Goal: Information Seeking & Learning: Learn about a topic

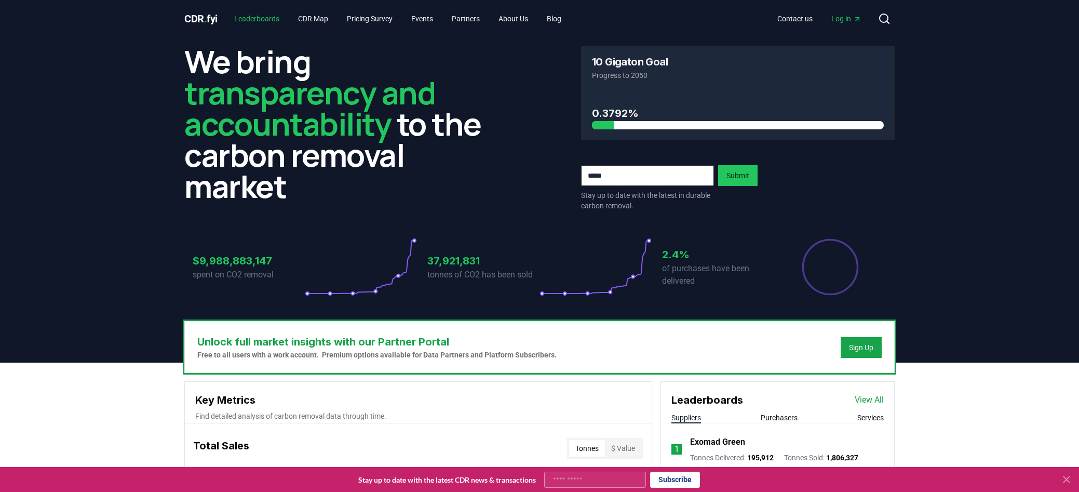
click at [274, 19] on link "Leaderboards" at bounding box center [257, 18] width 62 height 19
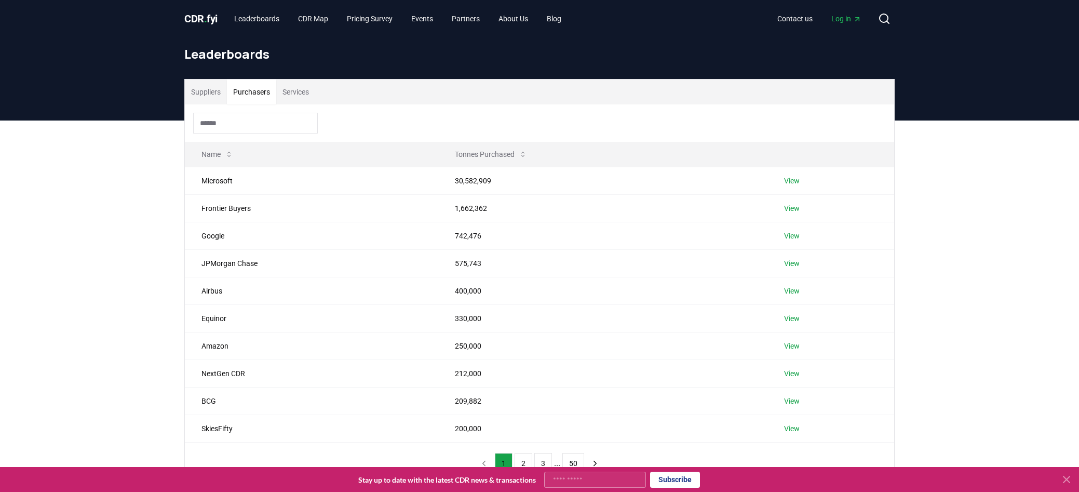
click at [264, 98] on button "Purchasers" at bounding box center [251, 91] width 49 height 25
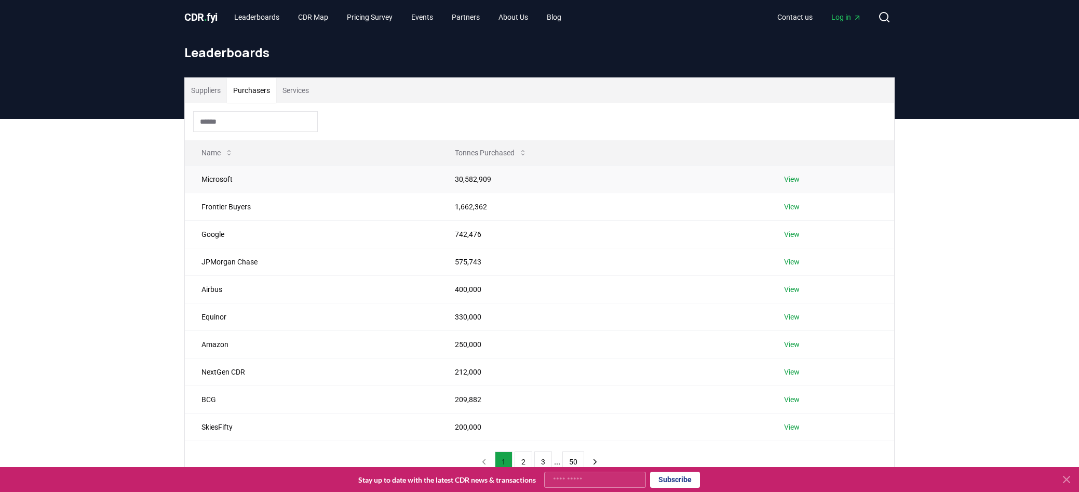
click at [797, 185] on td "View" at bounding box center [831, 179] width 127 height 28
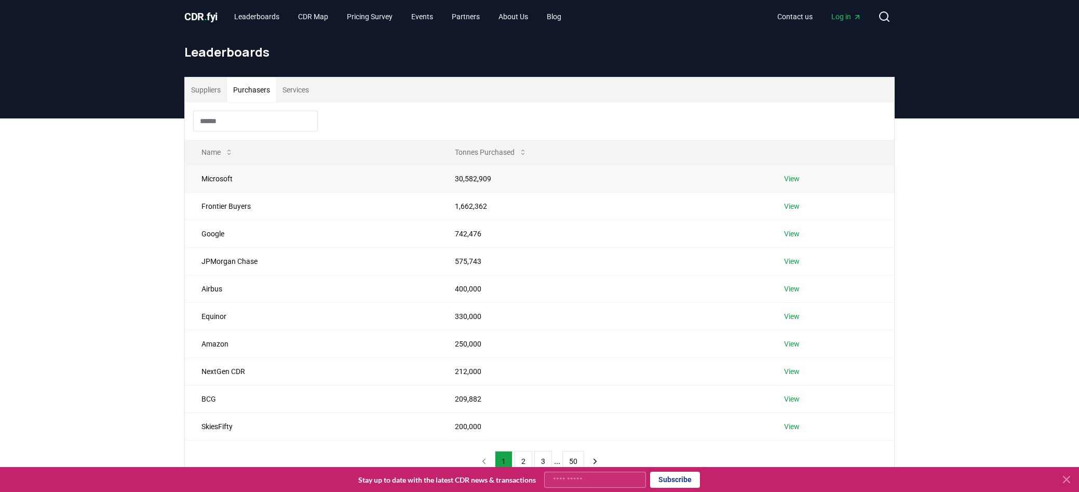
scroll to position [3, 0]
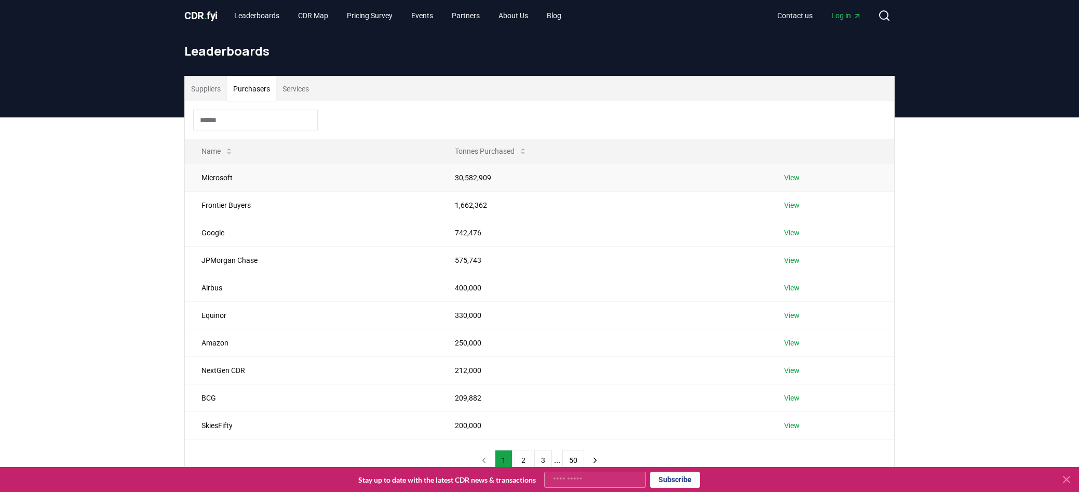
click at [785, 178] on link "View" at bounding box center [792, 177] width 16 height 10
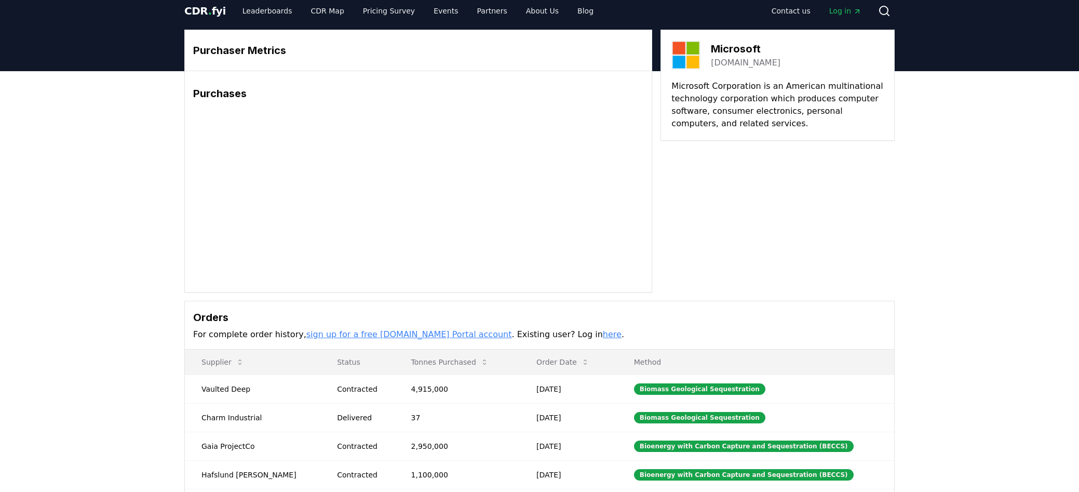
scroll to position [11, 0]
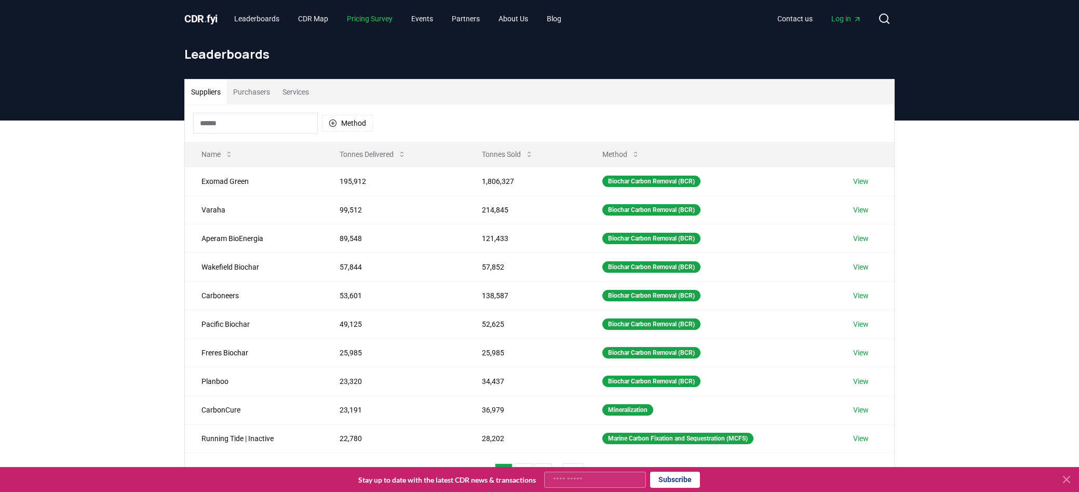
click at [374, 20] on link "Pricing Survey" at bounding box center [370, 18] width 62 height 19
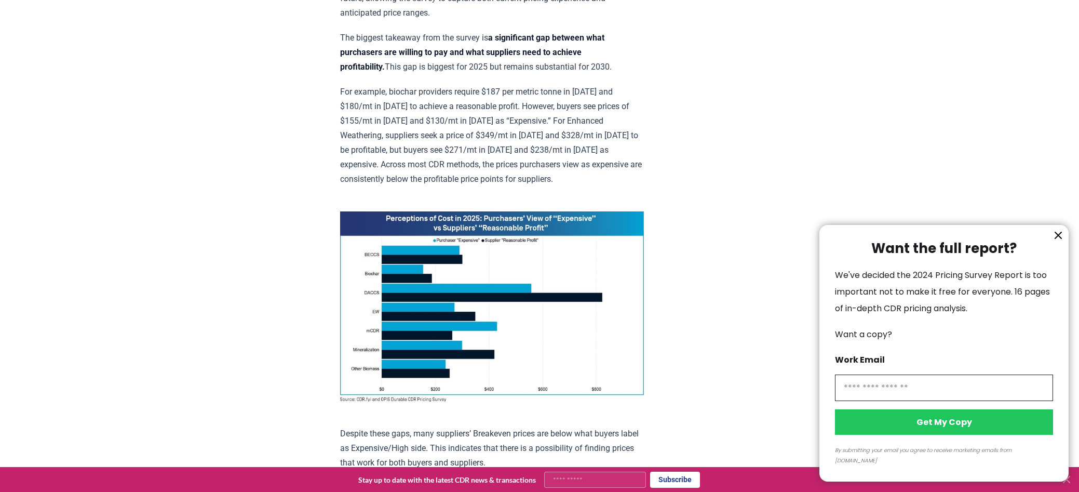
scroll to position [574, 0]
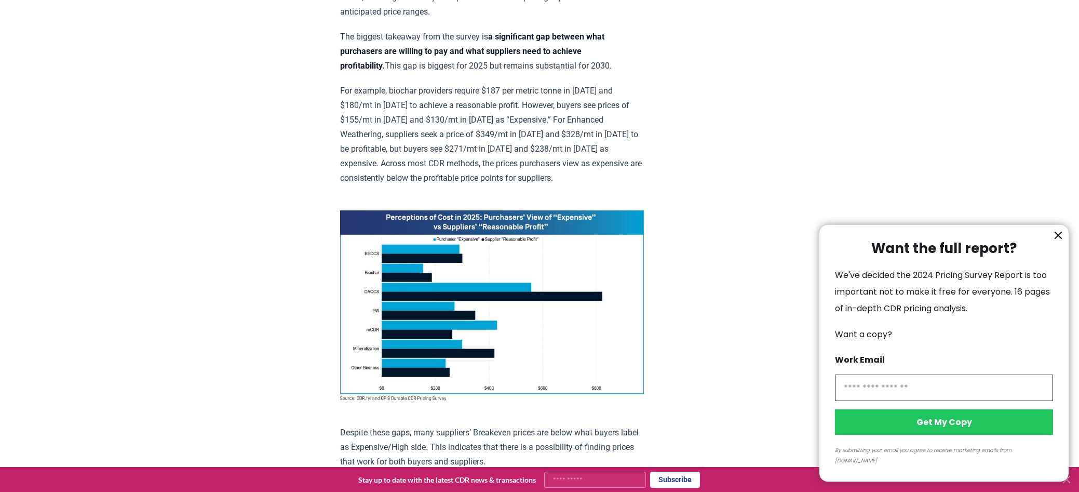
click at [1060, 241] on icon "information" at bounding box center [1058, 235] width 12 height 12
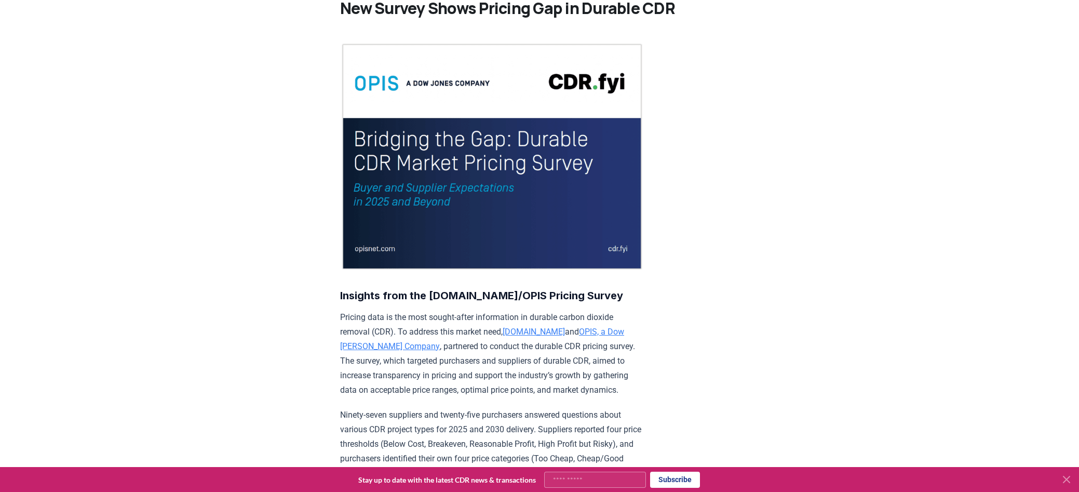
scroll to position [0, 0]
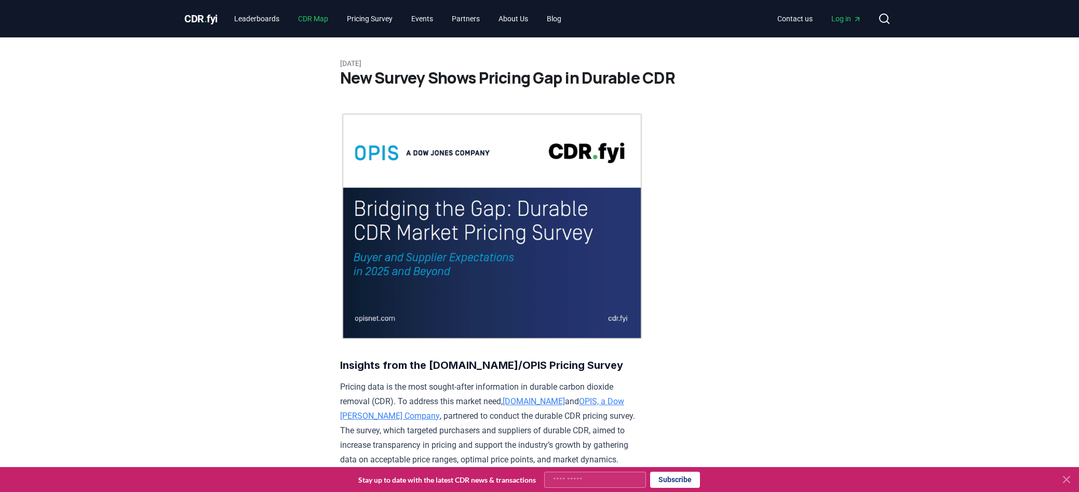
click at [326, 19] on link "CDR Map" at bounding box center [313, 18] width 47 height 19
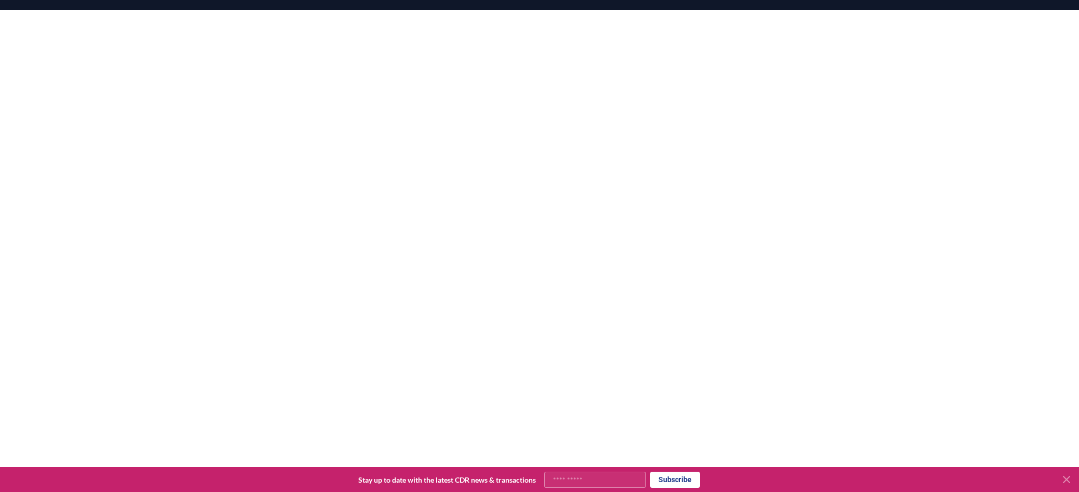
scroll to position [74, 0]
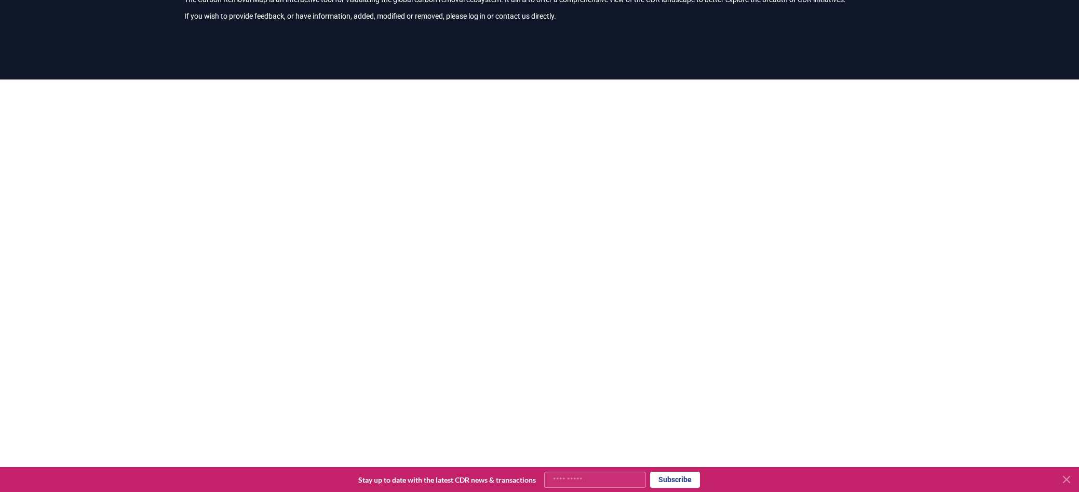
drag, startPoint x: 986, startPoint y: 151, endPoint x: 974, endPoint y: 449, distance: 298.3
click at [974, 472] on body "CDR . fyi Leaderboards CDR Map Pricing Survey Events Partners About Us Blog Con…" at bounding box center [539, 324] width 1079 height 797
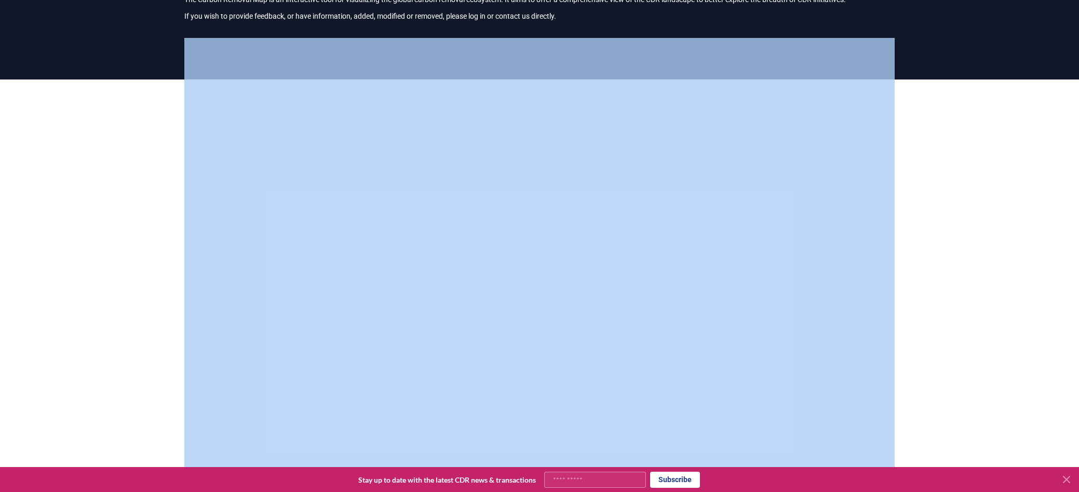
scroll to position [0, 0]
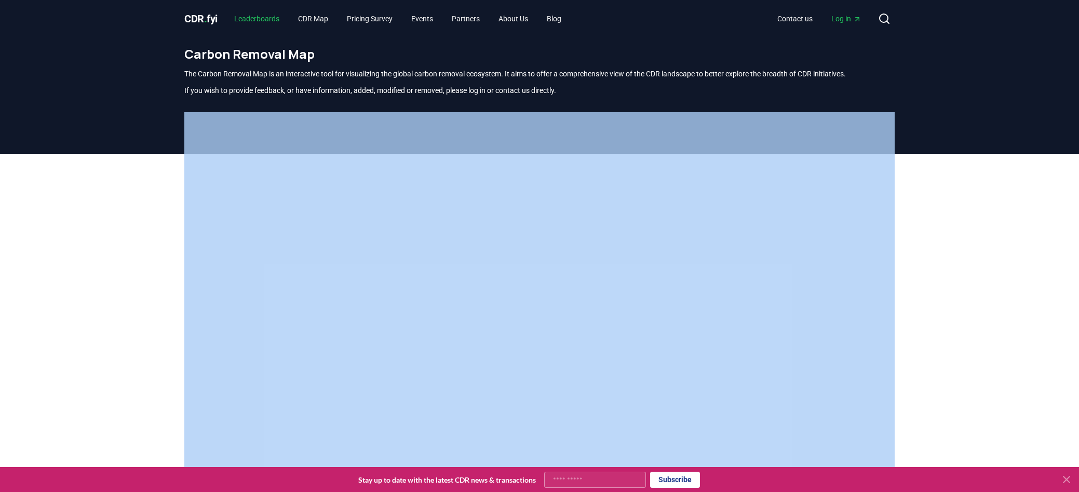
click at [264, 19] on link "Leaderboards" at bounding box center [257, 18] width 62 height 19
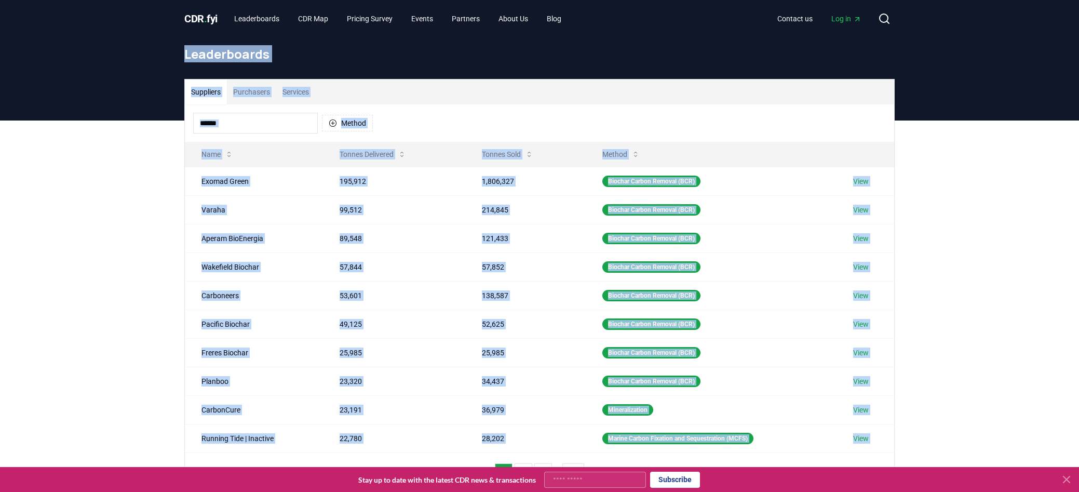
click at [87, 306] on div "Suppliers Purchasers Services Method Name Tonnes Delivered Tonnes Sold Method E…" at bounding box center [539, 328] width 1079 height 416
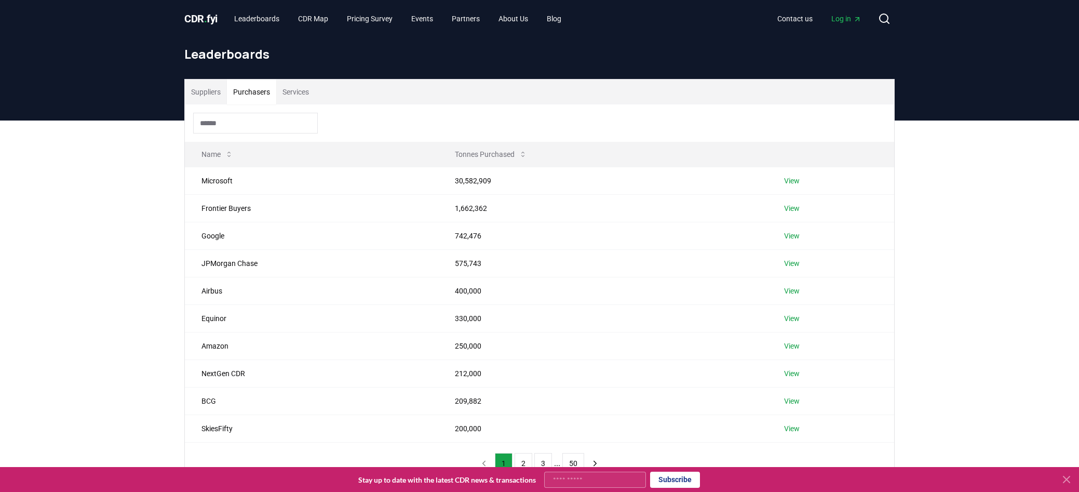
click at [250, 90] on button "Purchasers" at bounding box center [251, 91] width 49 height 25
click at [199, 92] on button "Suppliers" at bounding box center [206, 91] width 42 height 25
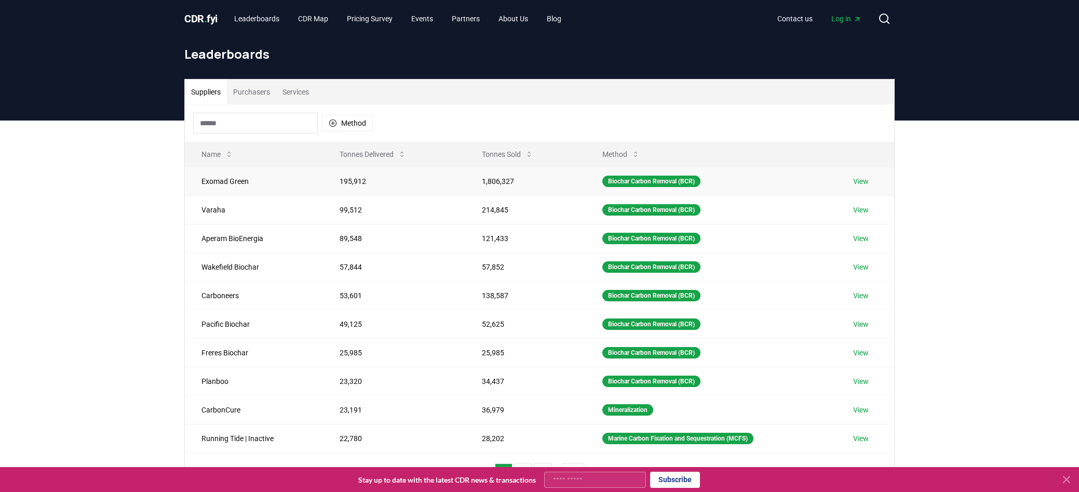
click at [863, 181] on link "View" at bounding box center [861, 181] width 16 height 10
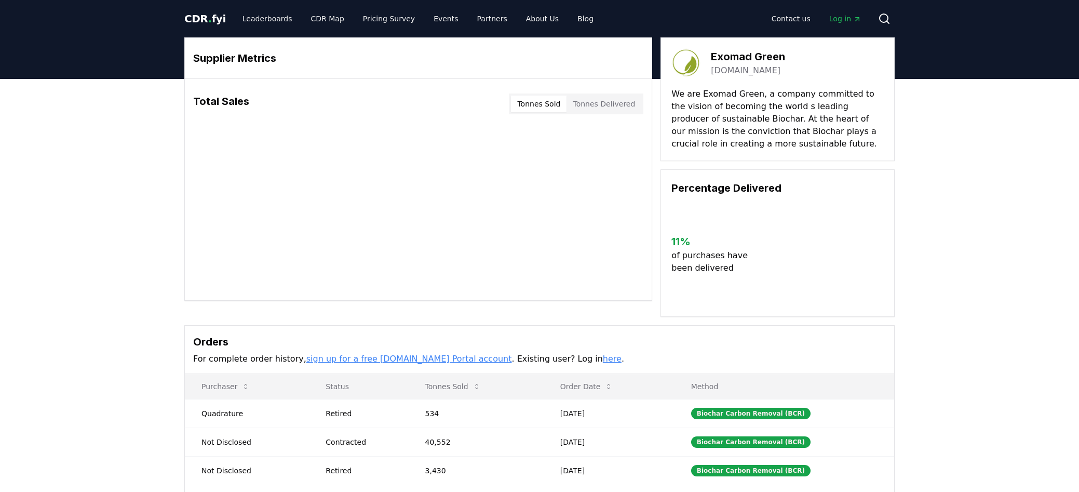
scroll to position [1, 0]
